Goal: Information Seeking & Learning: Learn about a topic

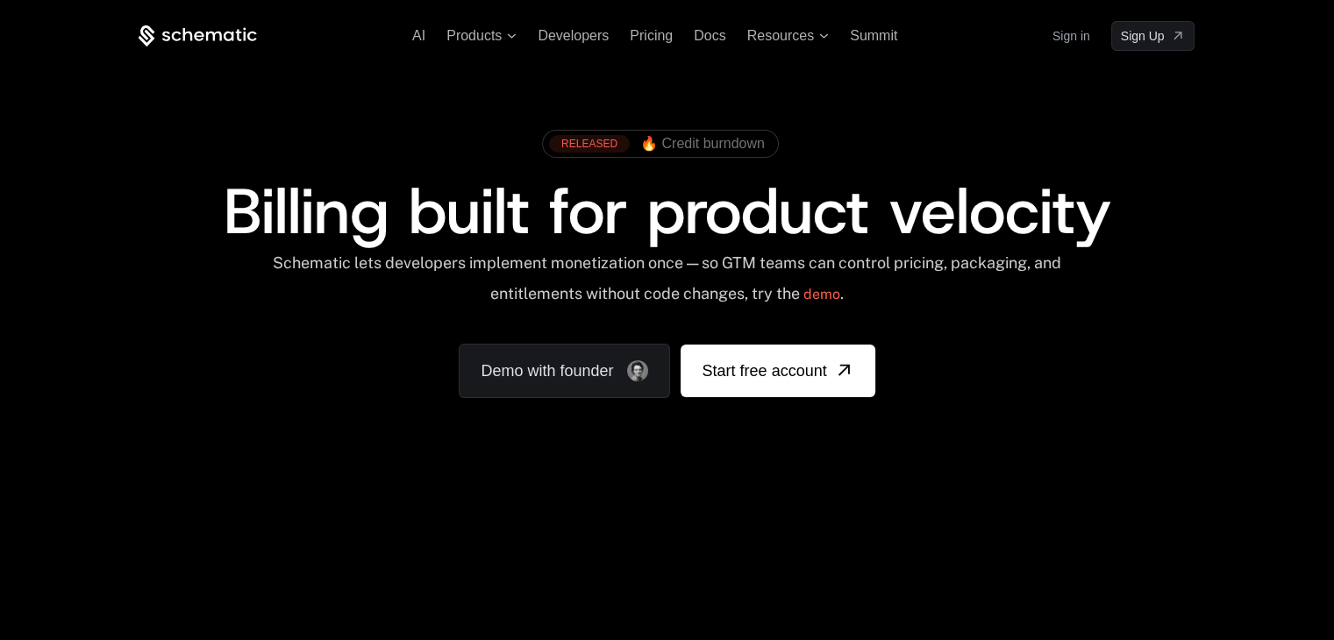
click at [402, 223] on span "Billing built for product velocity" at bounding box center [666, 211] width 887 height 84
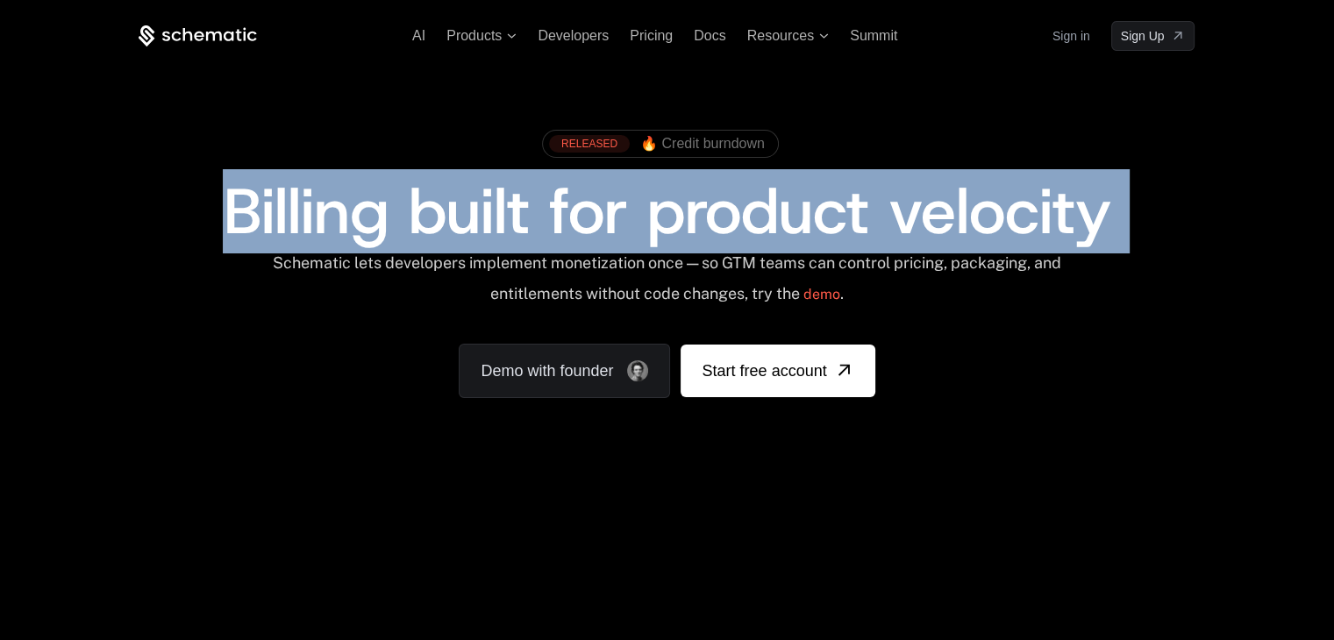
click at [353, 220] on span "Billing built for product velocity" at bounding box center [666, 211] width 887 height 84
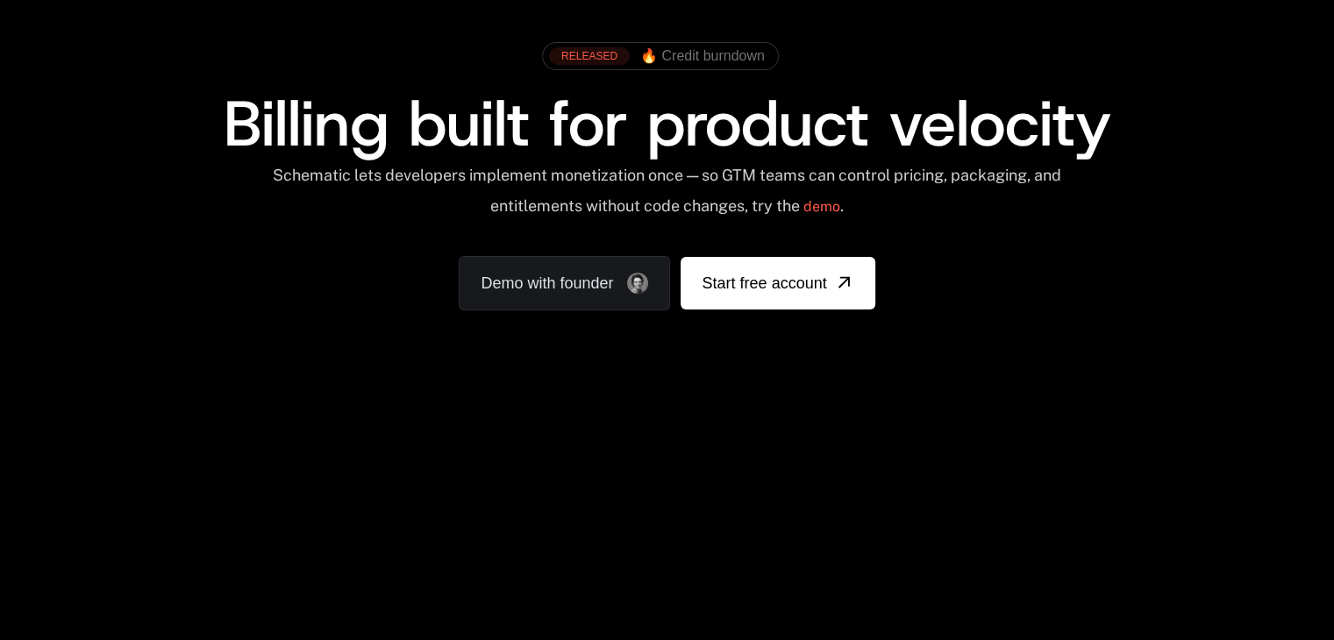
click at [398, 180] on div "Schematic lets developers implement monetization once — so GTM teams can contro…" at bounding box center [667, 197] width 792 height 62
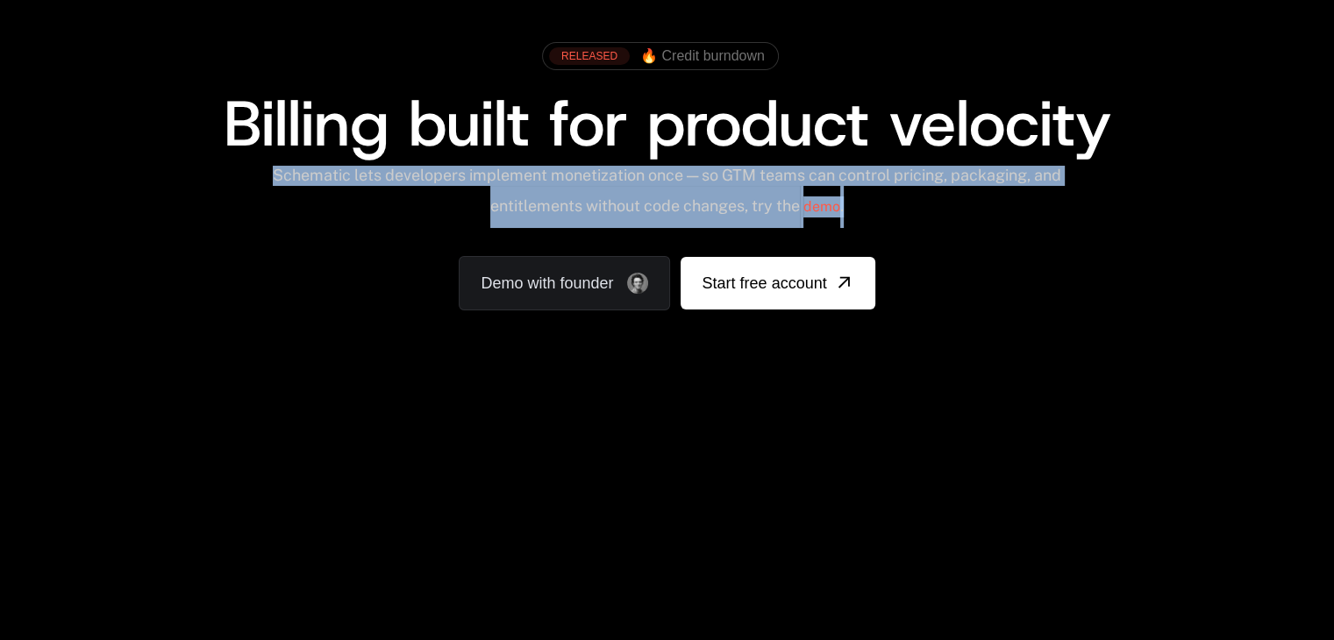
click at [366, 178] on div "Schematic lets developers implement monetization once — so GTM teams can contro…" at bounding box center [667, 197] width 792 height 62
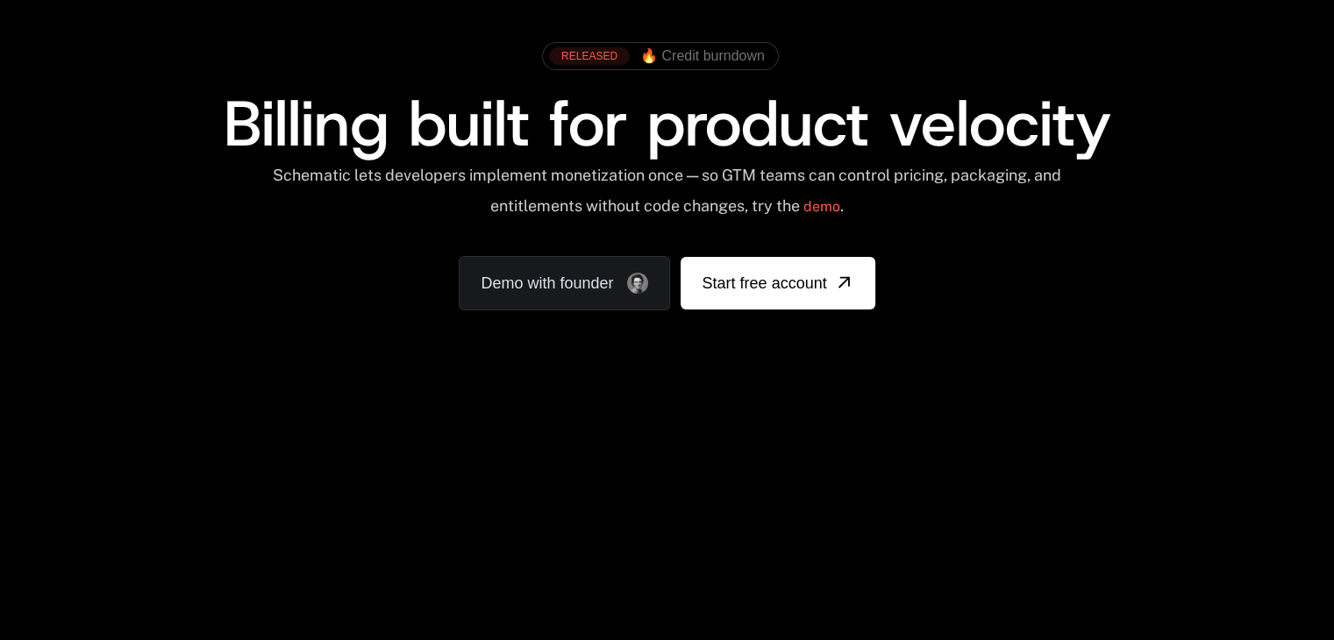
click at [366, 178] on div "Schematic lets developers implement monetization once — so GTM teams can contro…" at bounding box center [667, 197] width 792 height 62
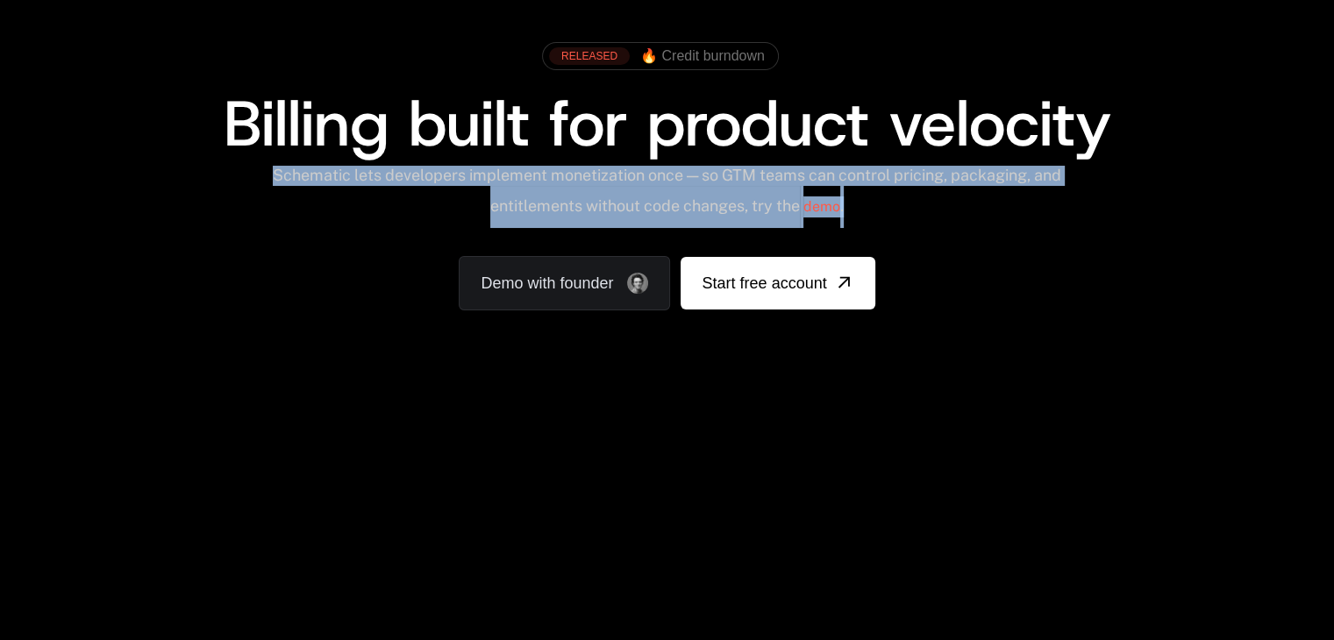
click at [366, 178] on div "Schematic lets developers implement monetization once — so GTM teams can contro…" at bounding box center [667, 197] width 792 height 62
click at [344, 176] on div "Schematic lets developers implement monetization once — so GTM teams can contro…" at bounding box center [667, 197] width 792 height 62
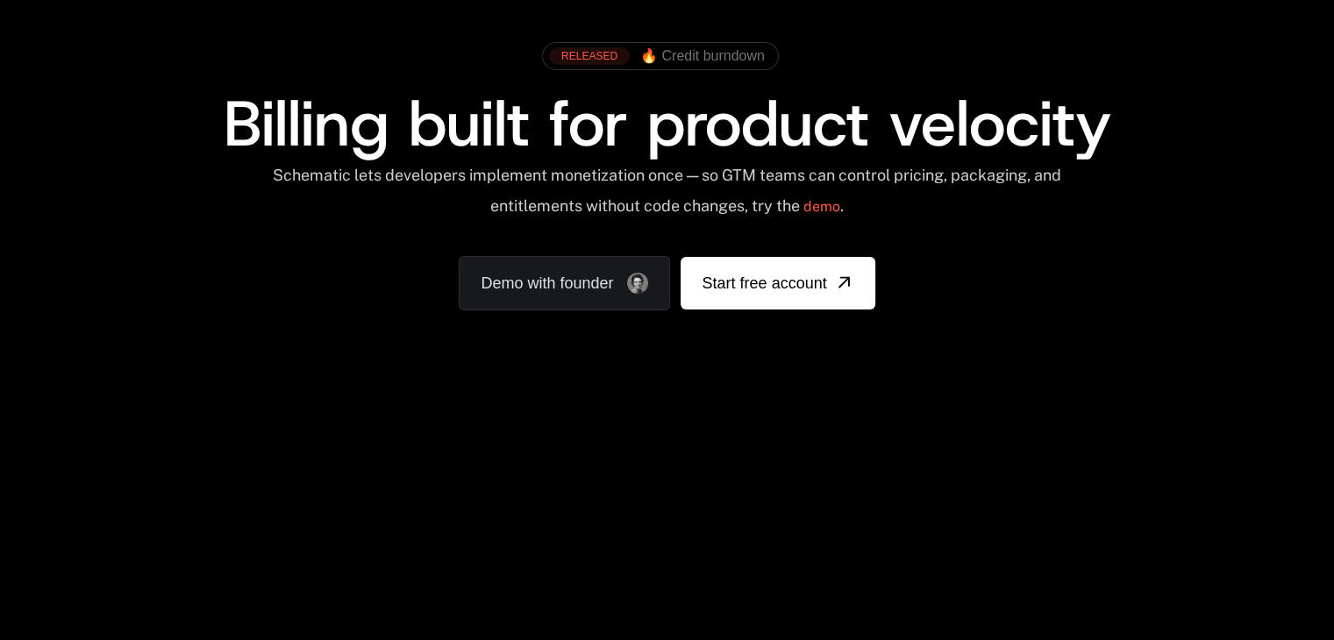
click at [344, 176] on div "Schematic lets developers implement monetization once — so GTM teams can contro…" at bounding box center [667, 197] width 792 height 62
click at [345, 176] on div "Schematic lets developers implement monetization once — so GTM teams can contro…" at bounding box center [667, 197] width 792 height 62
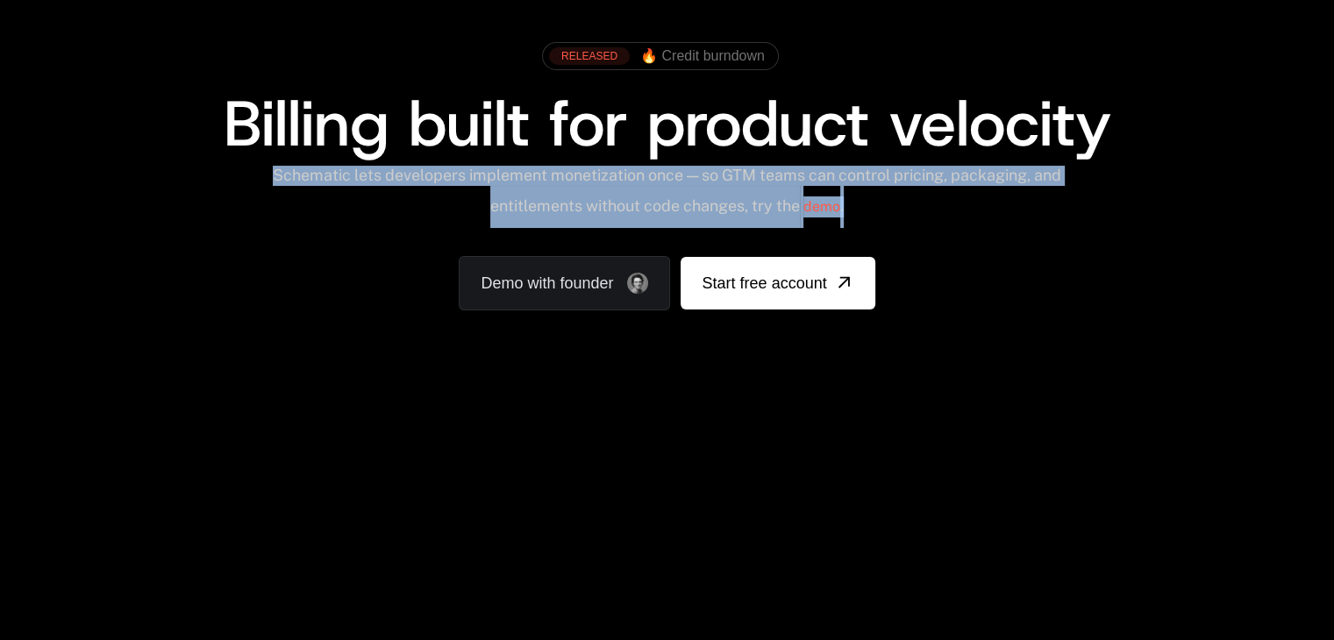
click at [364, 176] on div "Schematic lets developers implement monetization once — so GTM teams can contro…" at bounding box center [667, 197] width 792 height 62
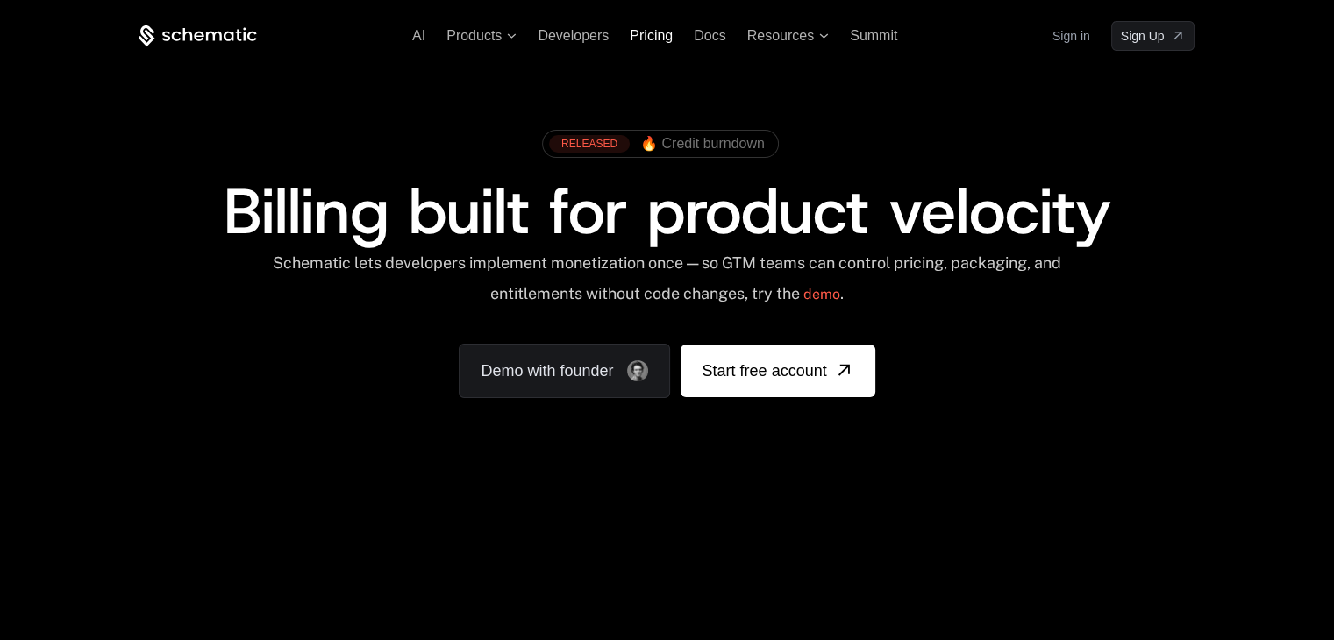
click at [633, 30] on span "Pricing" at bounding box center [650, 35] width 43 height 15
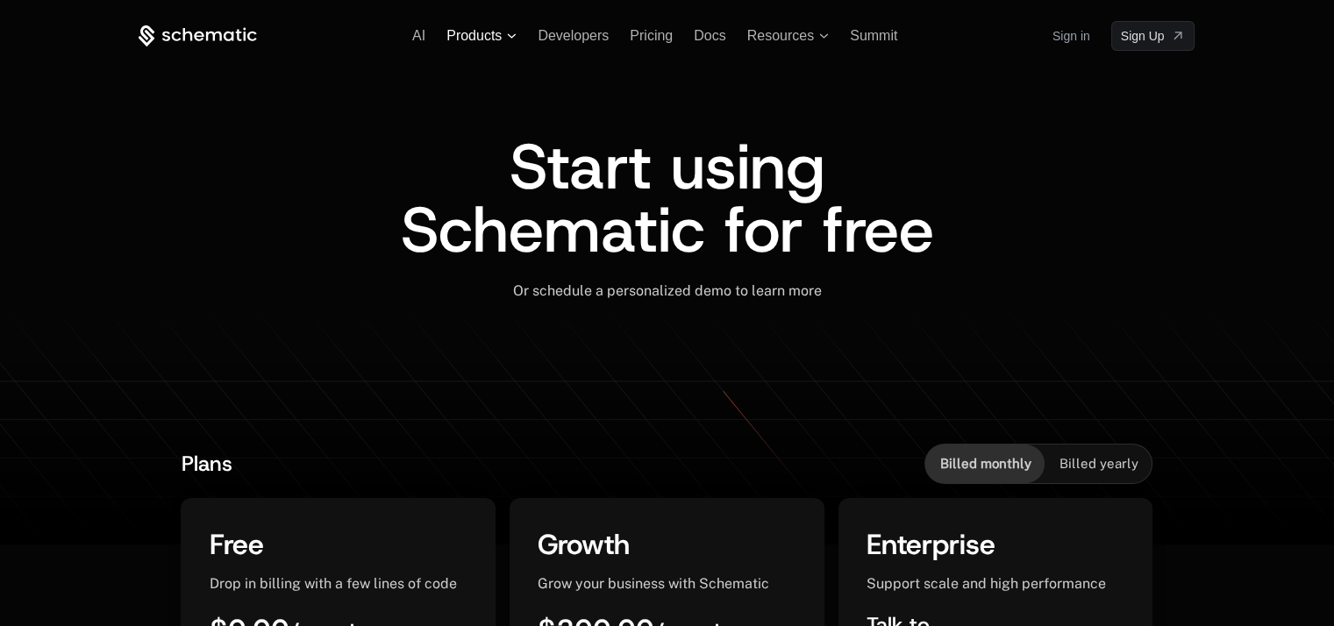
click at [467, 34] on span "Products" at bounding box center [473, 36] width 55 height 16
